Goal: Task Accomplishment & Management: Use online tool/utility

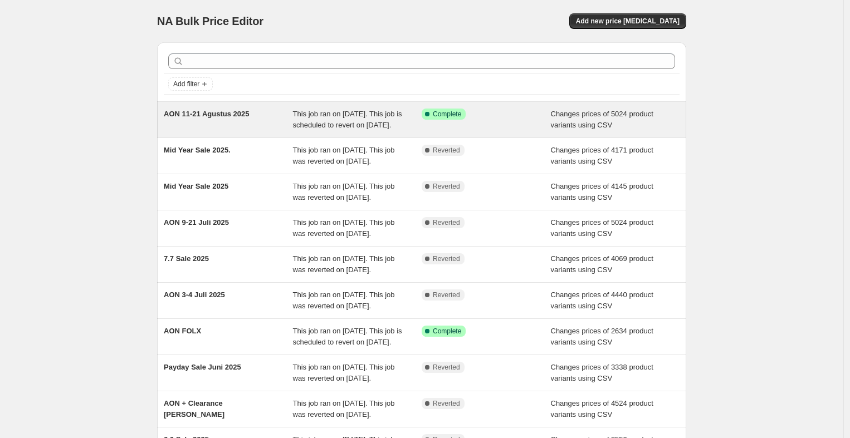
click at [345, 127] on span "This job ran on [DATE]. This job is scheduled to revert on [DATE]." at bounding box center [347, 119] width 109 height 19
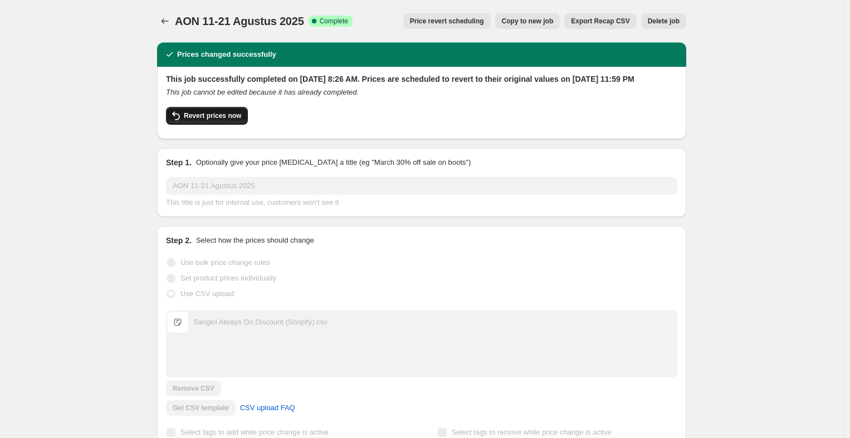
click at [208, 125] on button "Revert prices now" at bounding box center [207, 116] width 82 height 18
checkbox input "false"
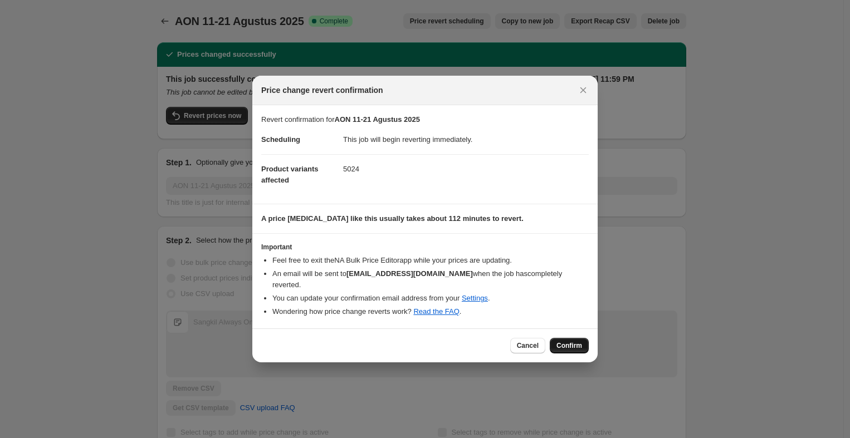
click at [574, 342] on span "Confirm" at bounding box center [569, 345] width 26 height 9
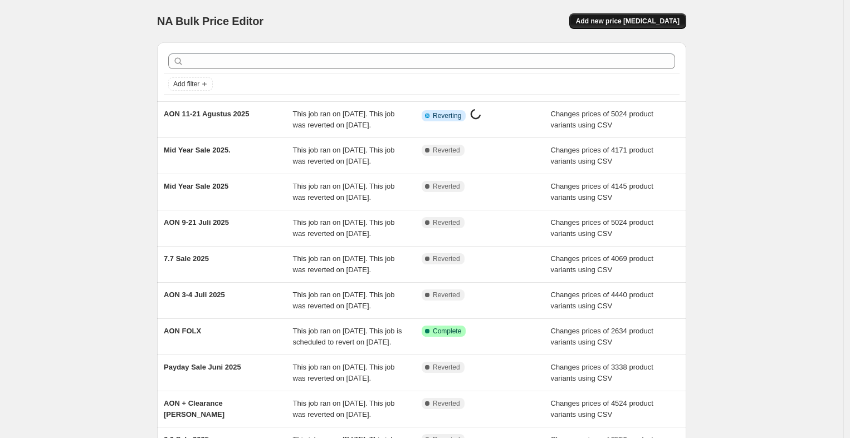
click at [649, 27] on button "Add new price [MEDICAL_DATA]" at bounding box center [627, 21] width 117 height 16
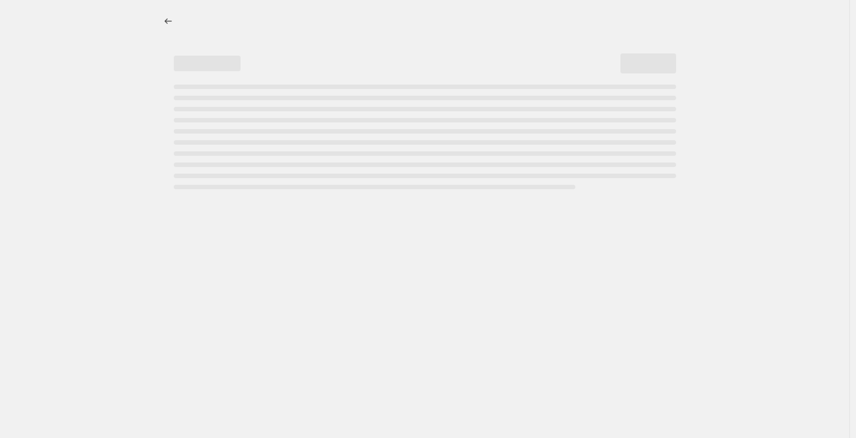
select select "percentage"
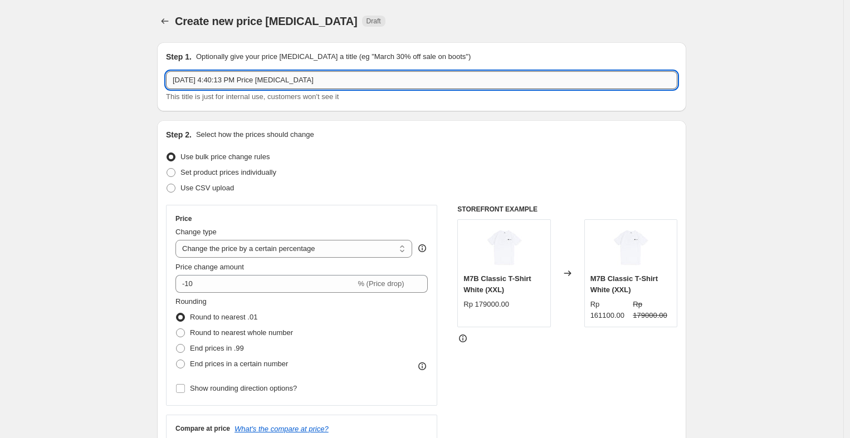
click at [329, 81] on input "Aug 14, 2025, 4:40:13 PM Price change job" at bounding box center [421, 80] width 511 height 18
paste input "ON 11-21 Agustus 2025 Updated"
type input "AON 11-21 Agustus 2025 Updated"
click at [218, 190] on span "Use CSV upload" at bounding box center [206, 188] width 53 height 8
click at [167, 184] on input "Use CSV upload" at bounding box center [167, 184] width 1 height 1
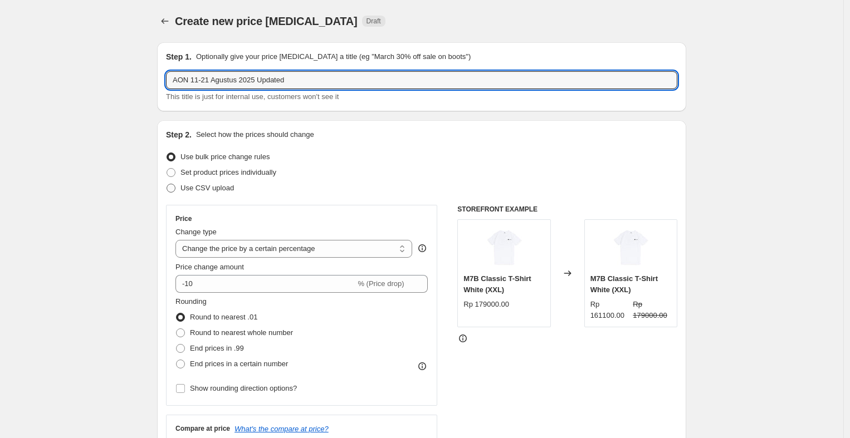
radio input "true"
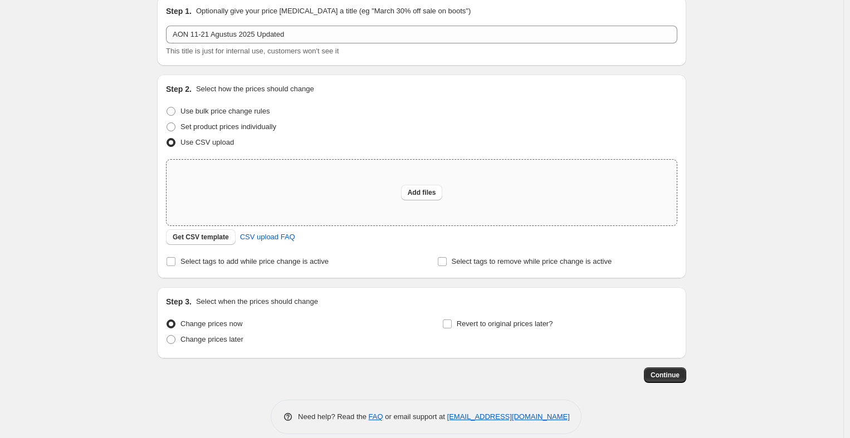
scroll to position [58, 0]
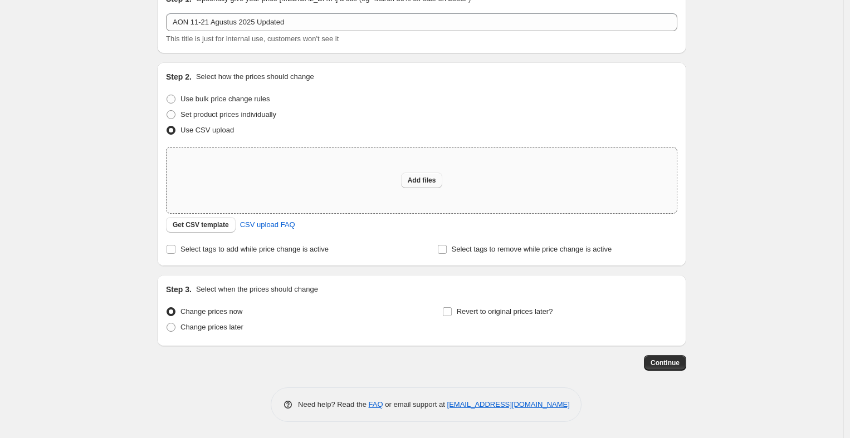
click at [419, 178] on span "Add files" at bounding box center [422, 180] width 28 height 9
type input "C:\fakepath\Sangkil Always On Discount (Shopify).csv"
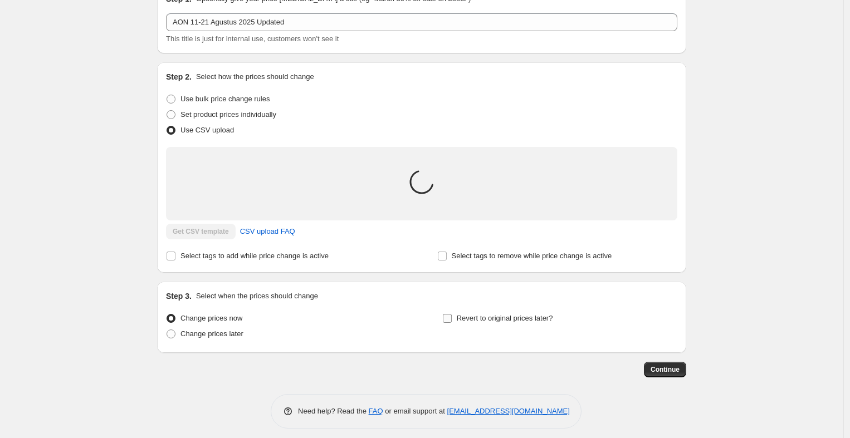
click at [503, 320] on span "Revert to original prices later?" at bounding box center [505, 318] width 96 height 8
click at [452, 320] on input "Revert to original prices later?" at bounding box center [447, 318] width 9 height 9
checkbox input "true"
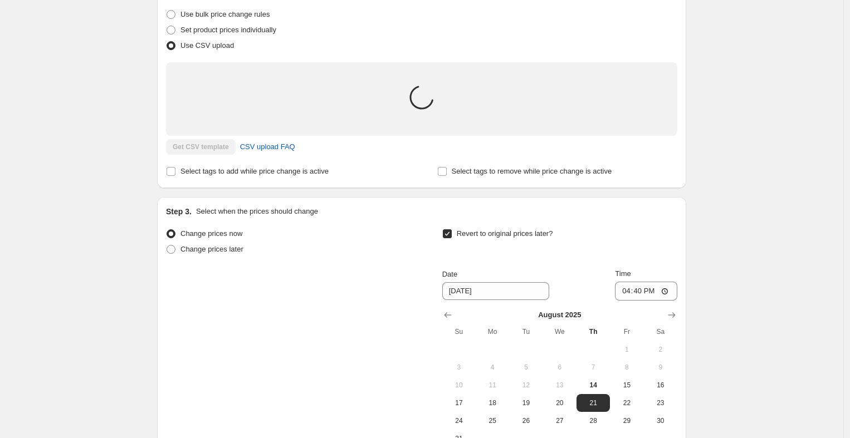
scroll to position [272, 0]
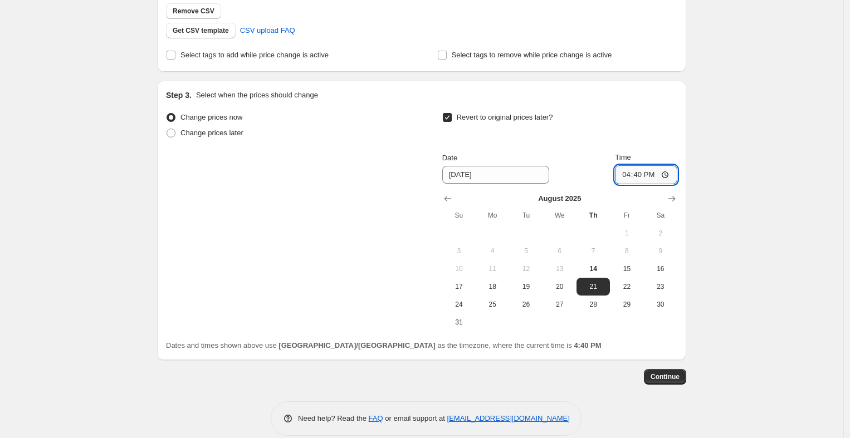
click at [628, 170] on input "16:40" at bounding box center [646, 174] width 62 height 19
type input "23:59"
click at [722, 190] on div "Create new price change job. This page is ready Create new price change job Dra…" at bounding box center [421, 90] width 843 height 725
click at [669, 375] on span "Continue" at bounding box center [665, 377] width 29 height 9
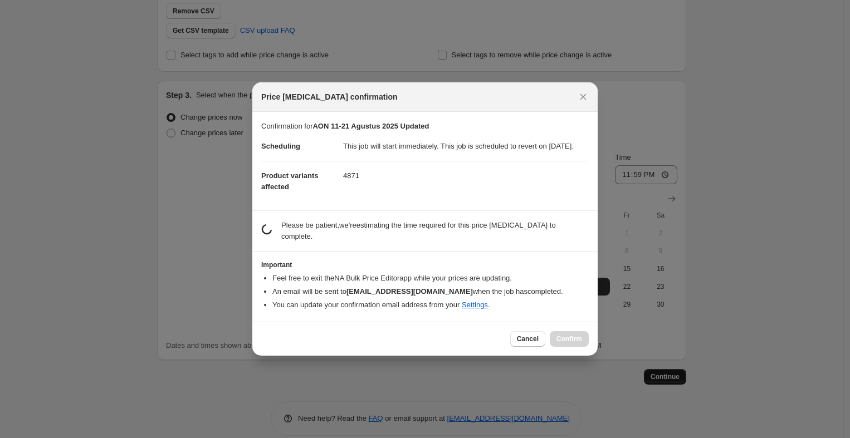
scroll to position [0, 0]
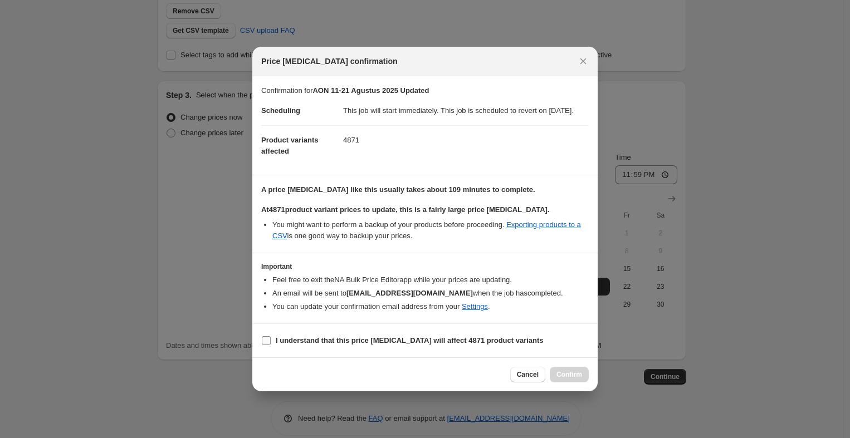
click at [383, 345] on b "I understand that this price change job will affect 4871 product variants" at bounding box center [410, 340] width 268 height 8
click at [271, 345] on input "I understand that this price change job will affect 4871 product variants" at bounding box center [266, 340] width 9 height 9
checkbox input "true"
click at [564, 379] on span "Confirm" at bounding box center [569, 374] width 26 height 9
